Goal: Task Accomplishment & Management: Manage account settings

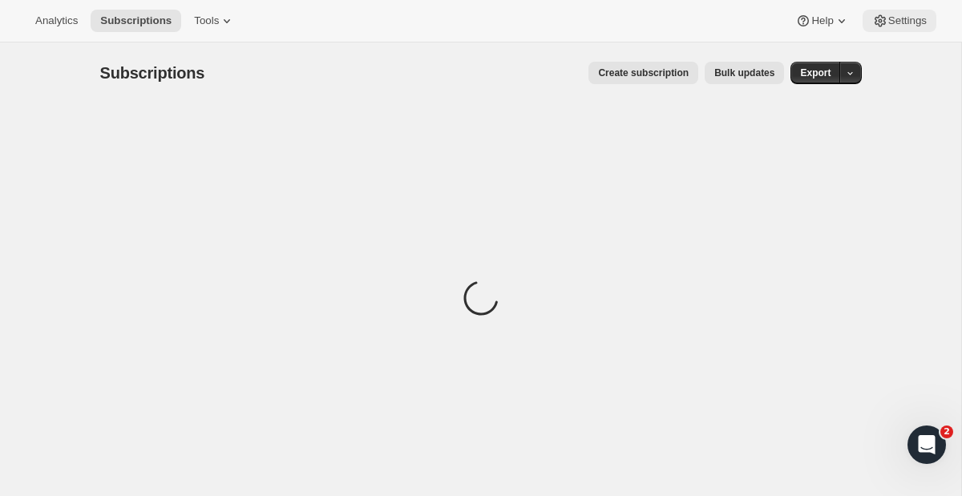
click at [919, 20] on span "Settings" at bounding box center [907, 20] width 38 height 13
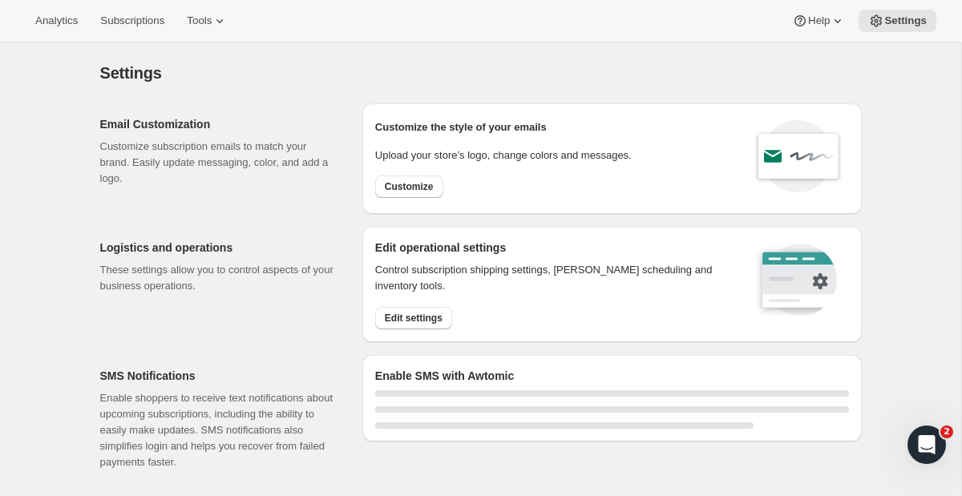
select select "22:00"
select select "09:00"
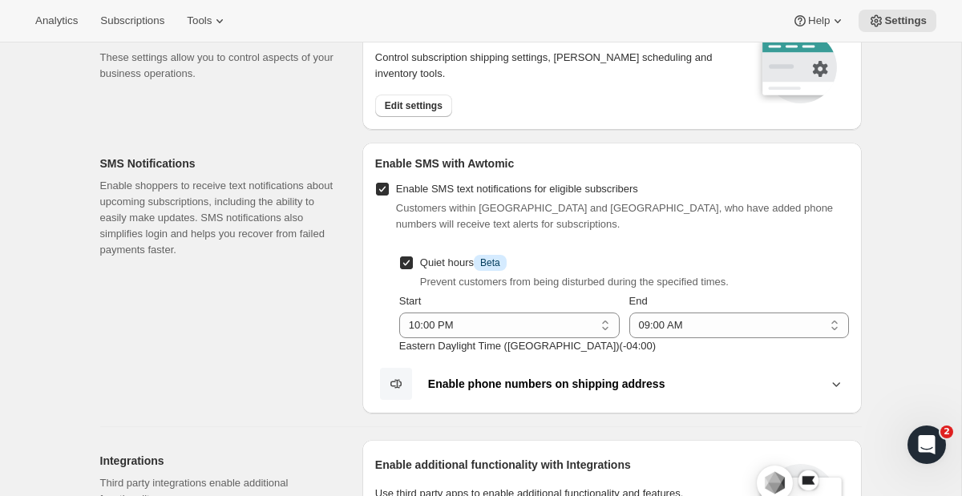
scroll to position [221, 0]
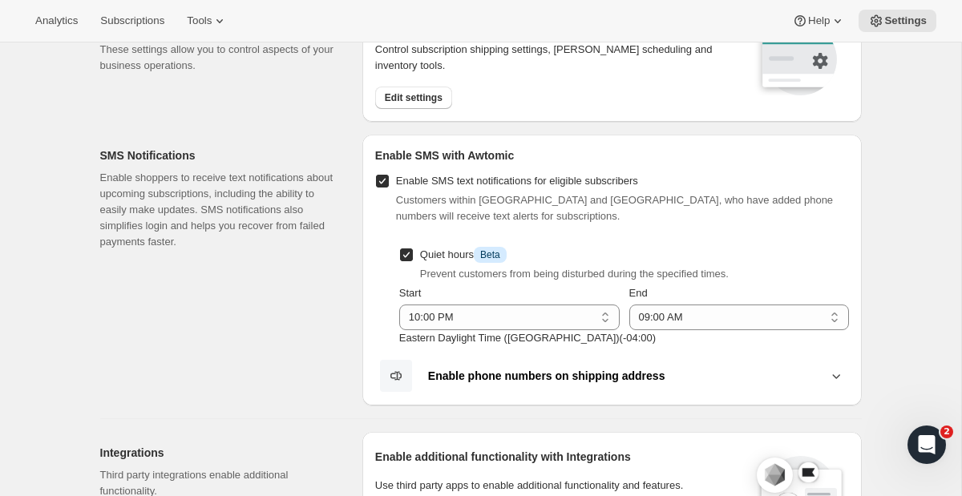
click at [536, 378] on b "Enable phone numbers on shipping address" at bounding box center [546, 376] width 237 height 13
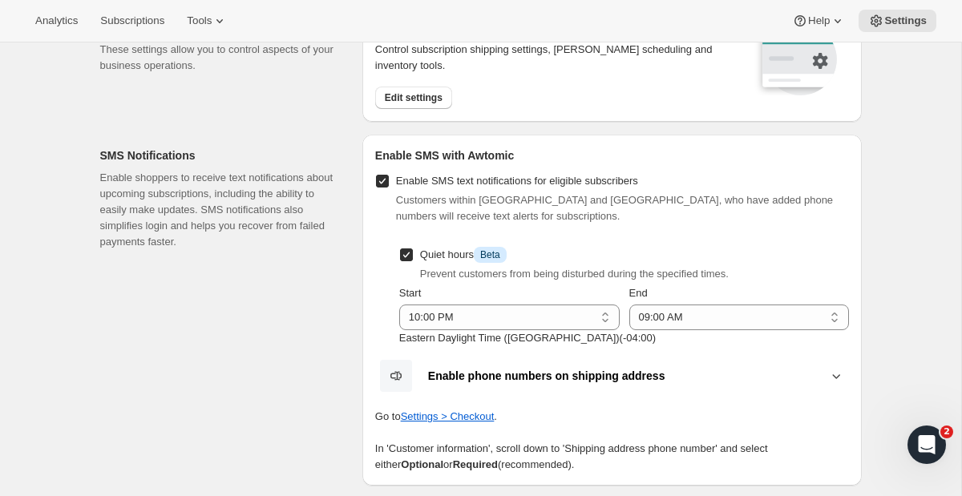
click at [536, 378] on b "Enable phone numbers on shipping address" at bounding box center [546, 376] width 237 height 13
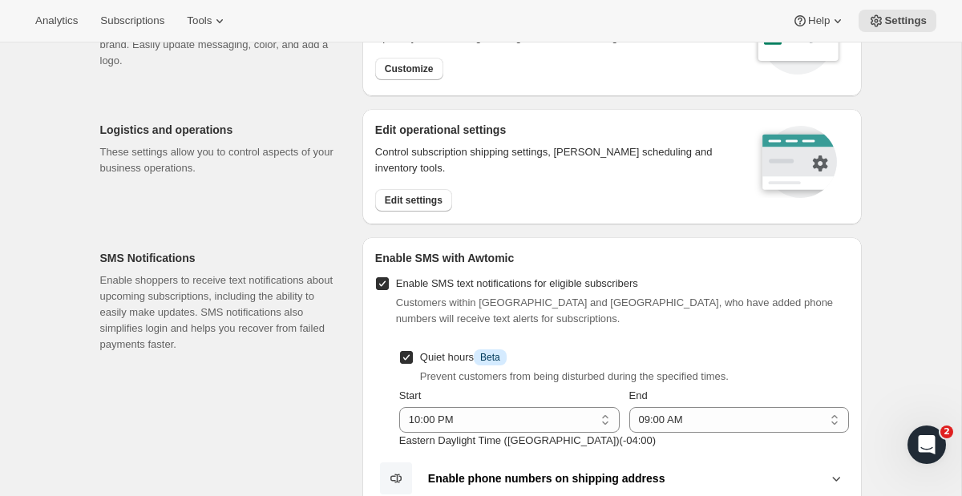
scroll to position [0, 0]
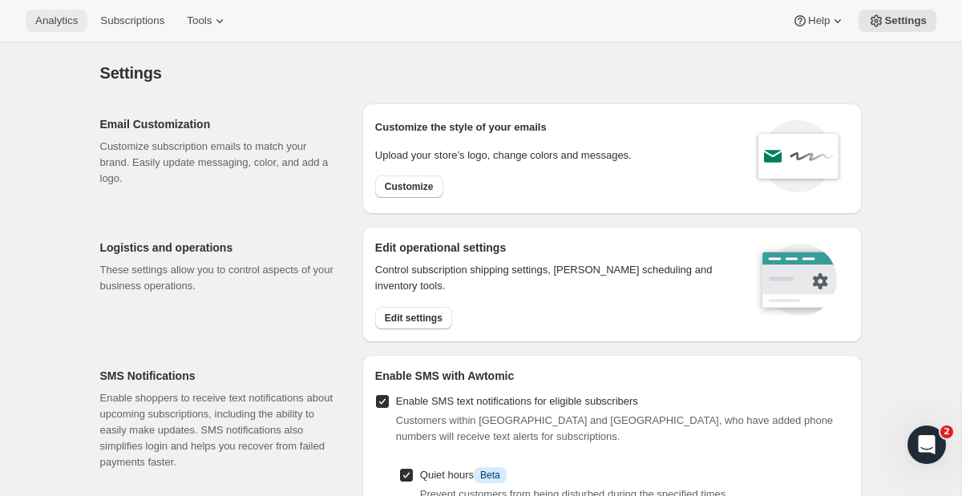
click at [62, 26] on span "Analytics" at bounding box center [56, 20] width 42 height 13
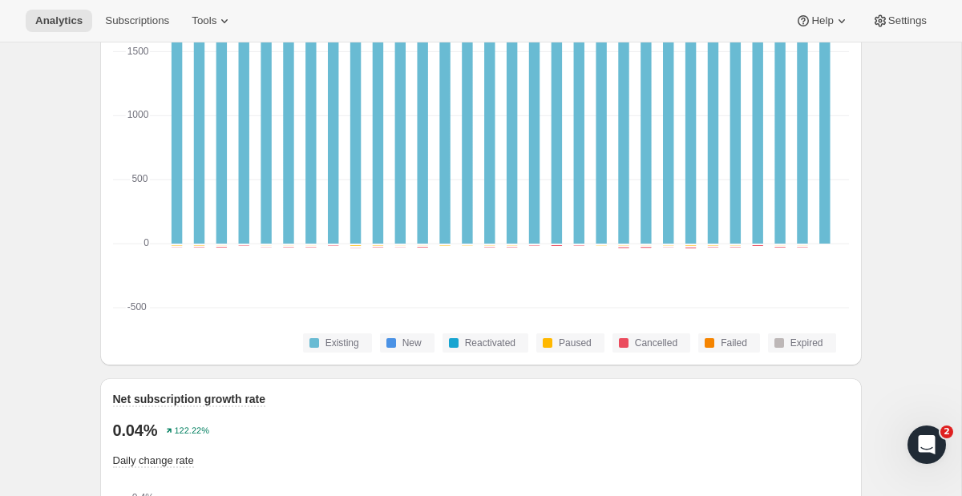
scroll to position [797, 0]
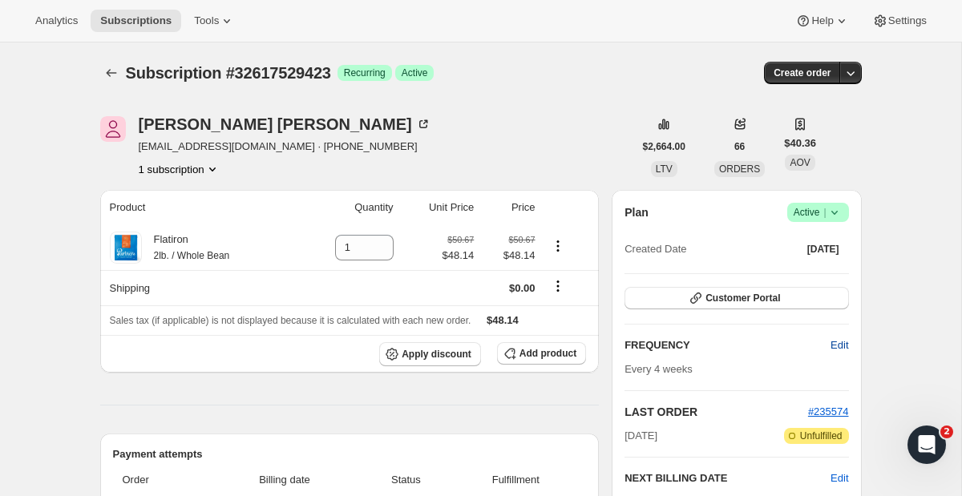
click at [842, 345] on span "Edit" at bounding box center [840, 346] width 18 height 16
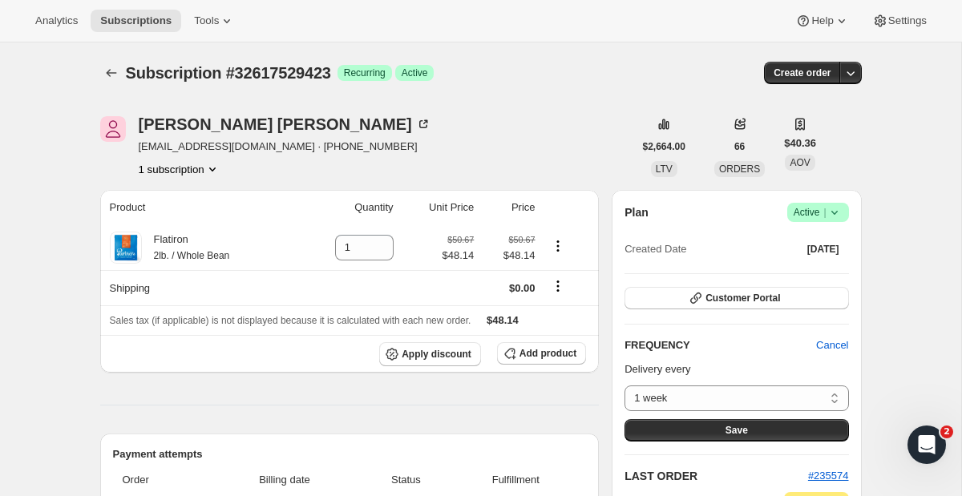
click at [730, 383] on div "Delivery every 1 week 2 weeks 3 weeks 4 weeks Custom... 1 week Save" at bounding box center [737, 402] width 224 height 80
click at [729, 390] on select "1 week 2 weeks 3 weeks 4 weeks Custom..." at bounding box center [737, 399] width 224 height 26
select select "WEEK#3"
click at [625, 386] on select "1 week 2 weeks 3 weeks 4 weeks Custom..." at bounding box center [737, 399] width 224 height 26
click at [738, 431] on span "Save" at bounding box center [737, 430] width 22 height 13
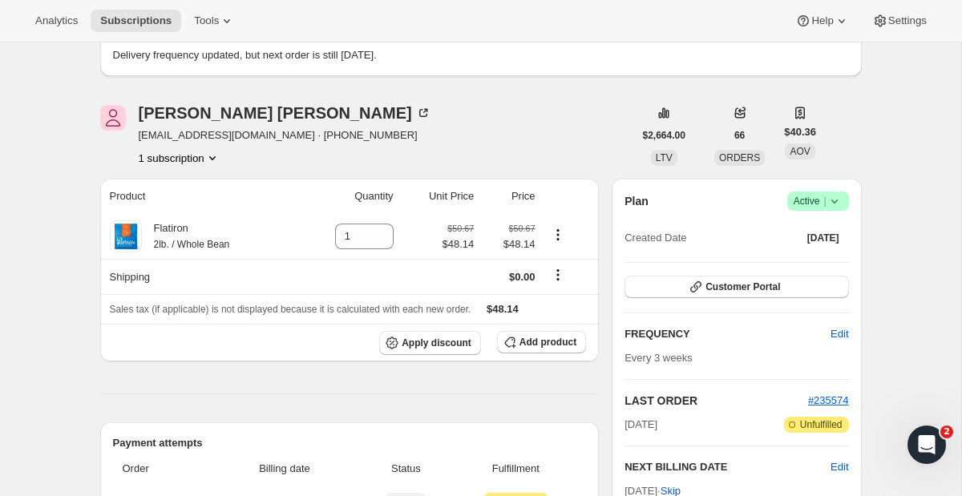
scroll to position [241, 0]
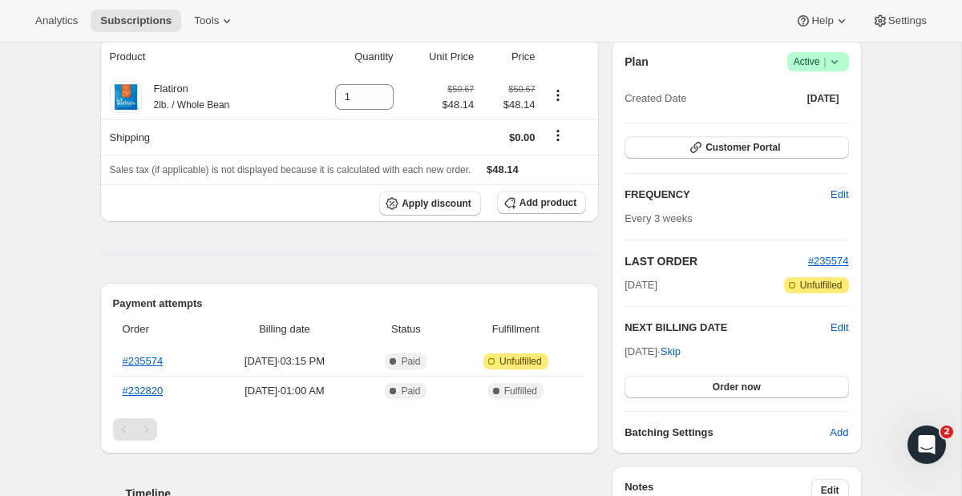
click at [629, 344] on div "Nov 1, 2025 · Skip Order now" at bounding box center [737, 371] width 224 height 55
click at [629, 354] on span "Nov 1, 2025 · Skip" at bounding box center [653, 352] width 56 height 12
drag, startPoint x: 629, startPoint y: 354, endPoint x: 677, endPoint y: 354, distance: 48.1
click at [677, 354] on span "Nov 1, 2025 · Skip" at bounding box center [653, 352] width 56 height 12
copy span "Nov 1, 2025"
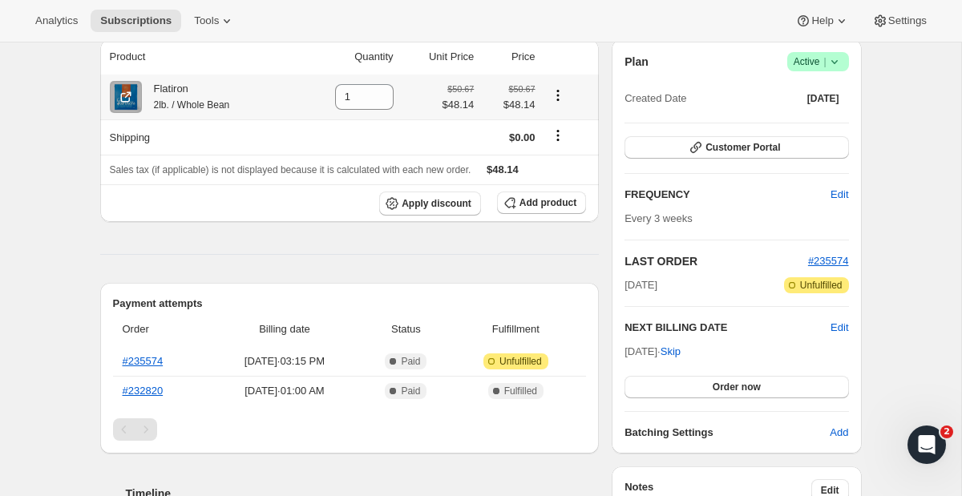
scroll to position [0, 0]
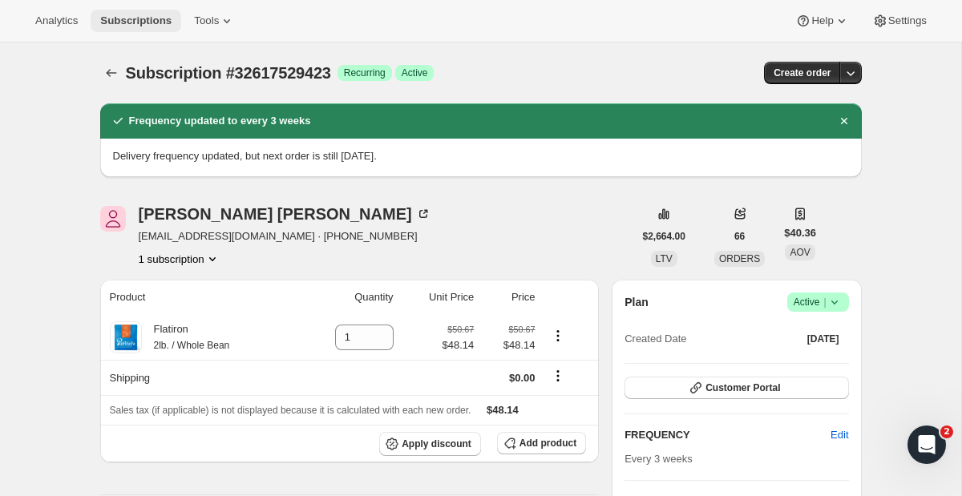
click at [144, 13] on button "Subscriptions" at bounding box center [136, 21] width 91 height 22
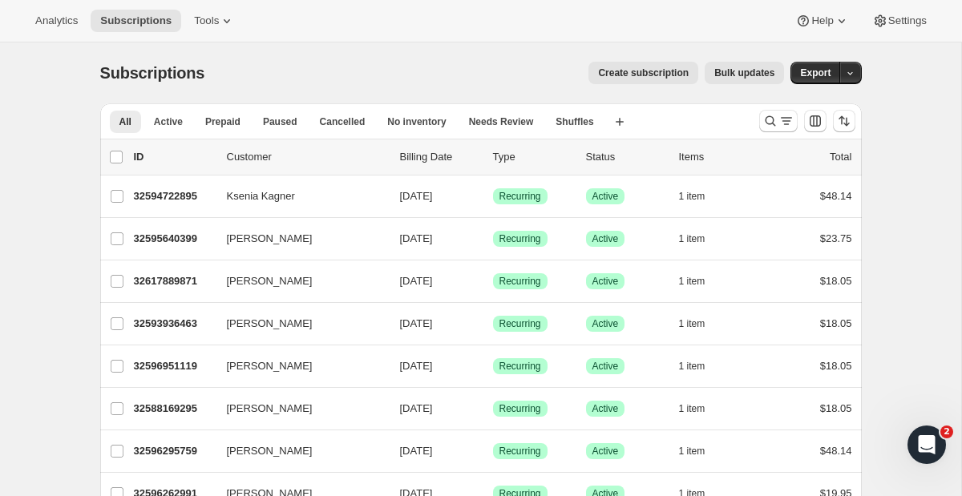
click at [751, 111] on div "All Active Prepaid Paused Cancelled No inventory Needs Review Shuffles More vie…" at bounding box center [481, 120] width 762 height 35
click at [792, 119] on icon "Search and filter results" at bounding box center [787, 121] width 16 height 16
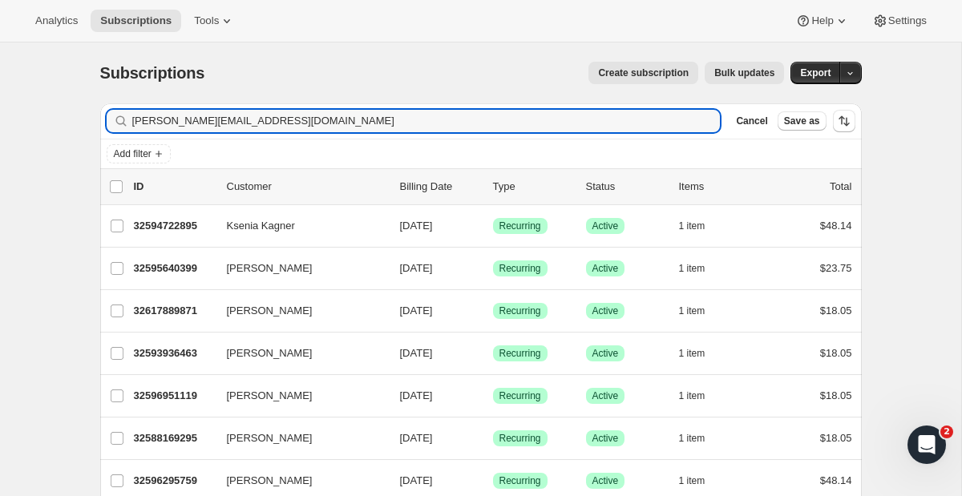
type input "mitchell@meignatoff.com"
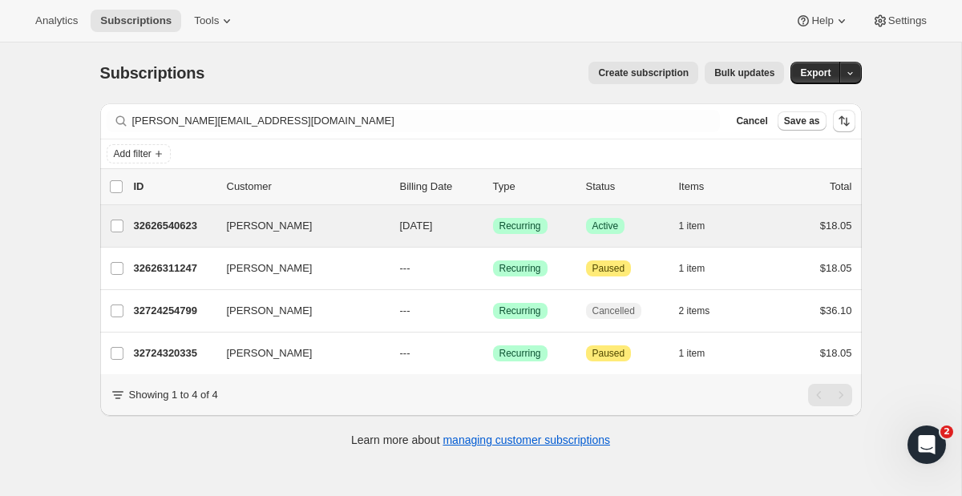
drag, startPoint x: 336, startPoint y: 218, endPoint x: 170, endPoint y: 243, distance: 167.8
click at [170, 243] on div "Mitchell Ignatoff 32626540623 Mitchell Ignatoff 10/31/2025 Success Recurring Su…" at bounding box center [481, 226] width 762 height 42
click at [169, 237] on div "32626540623 Mitchell Ignatoff 10/31/2025 Success Recurring Success Active 1 ite…" at bounding box center [493, 226] width 718 height 22
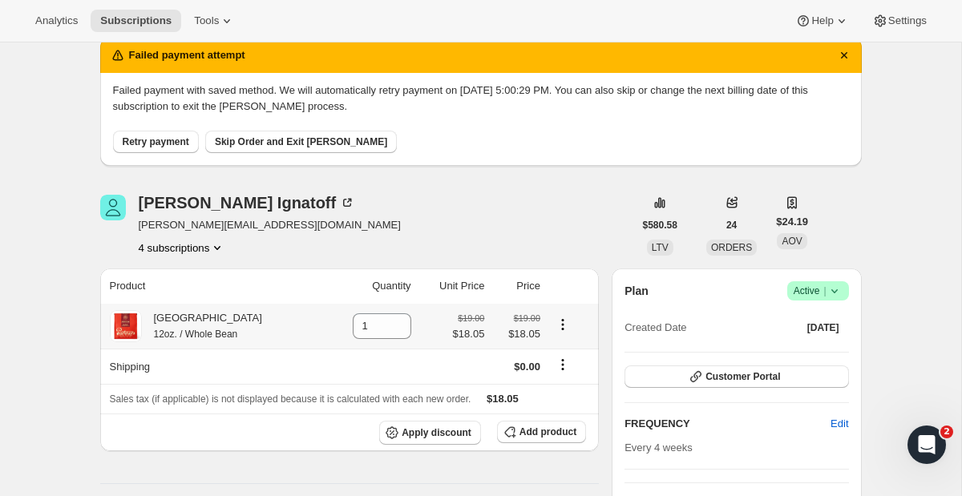
scroll to position [67, 0]
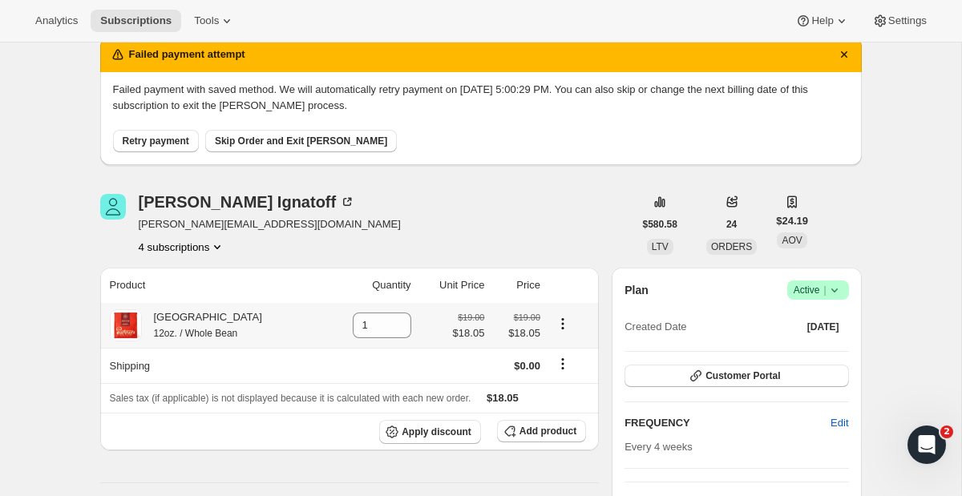
click at [140, 134] on button "Retry payment" at bounding box center [156, 141] width 86 height 22
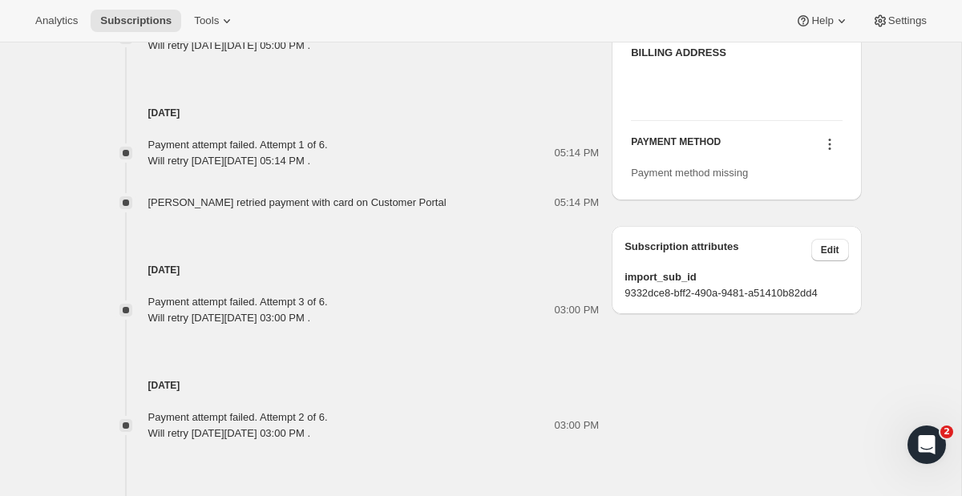
scroll to position [649, 0]
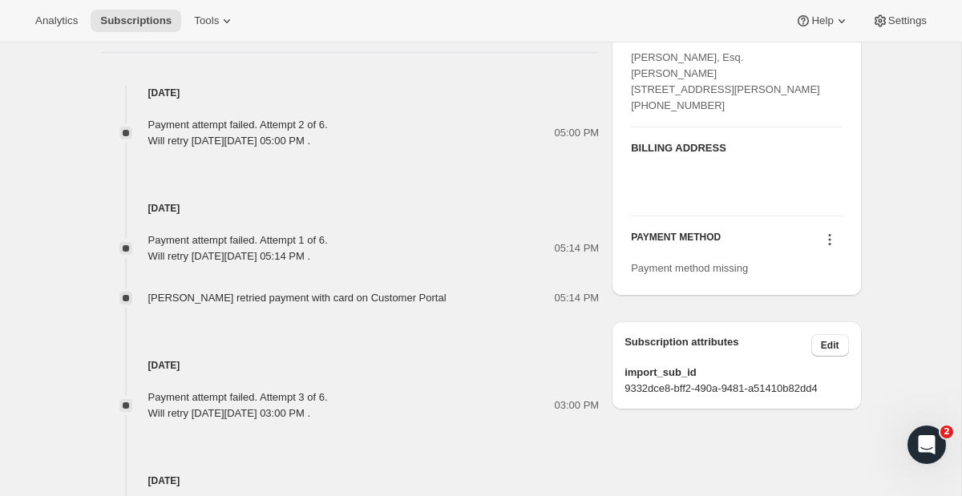
click at [829, 241] on icon at bounding box center [829, 240] width 2 height 2
click at [807, 305] on span "Select payment method" at bounding box center [825, 302] width 110 height 12
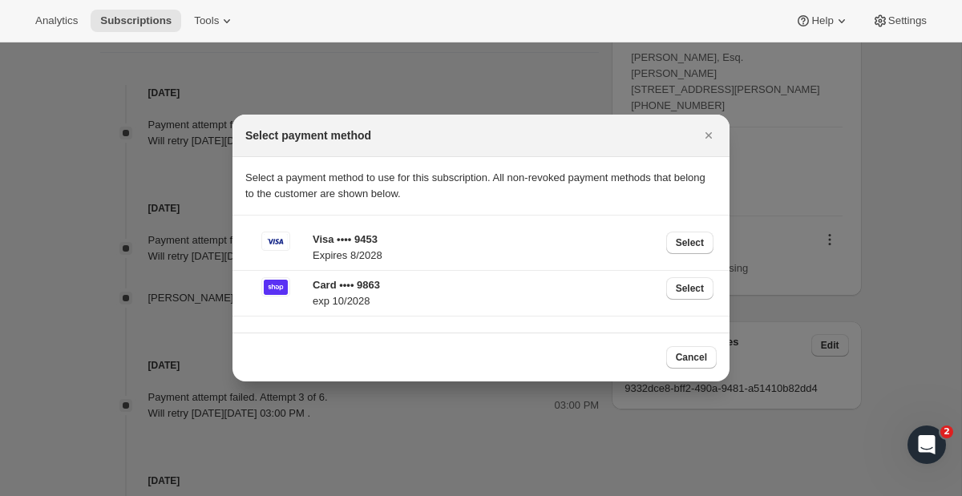
click at [380, 281] on p "Card •••• 9863" at bounding box center [485, 285] width 344 height 16
copy p "9863"
click at [372, 242] on p "Visa •••• 9453" at bounding box center [485, 240] width 344 height 16
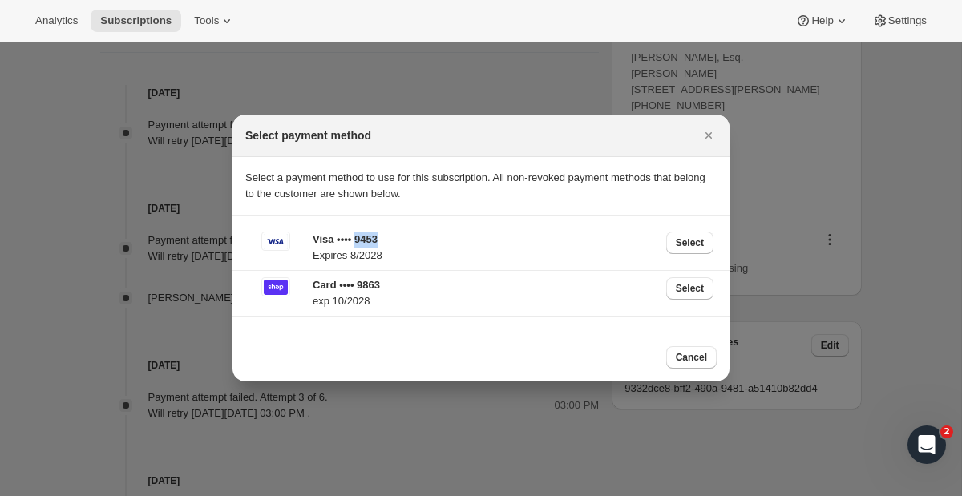
copy p "9453"
click at [86, 115] on div at bounding box center [481, 248] width 962 height 496
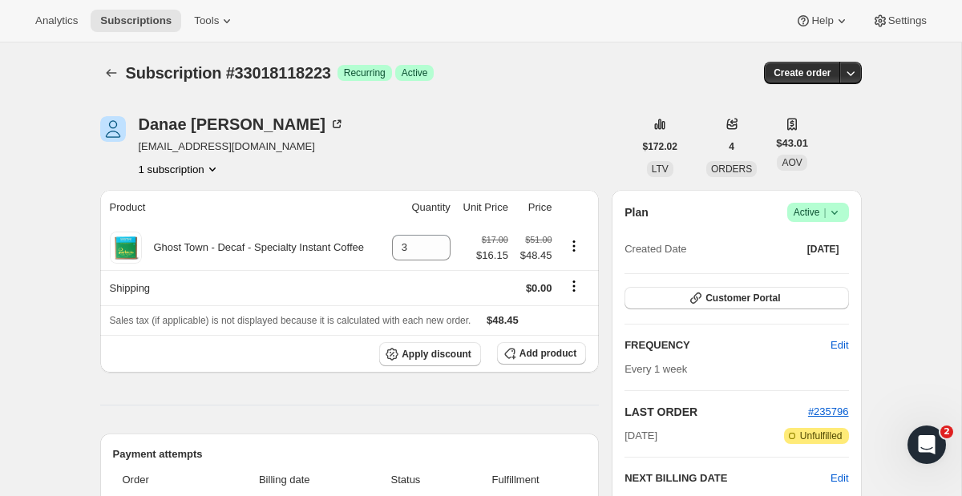
click at [168, 144] on span "noheaecs@gmail.com" at bounding box center [242, 147] width 206 height 16
copy span "noheaecs@gmail.com"
